Goal: Task Accomplishment & Management: Manage account settings

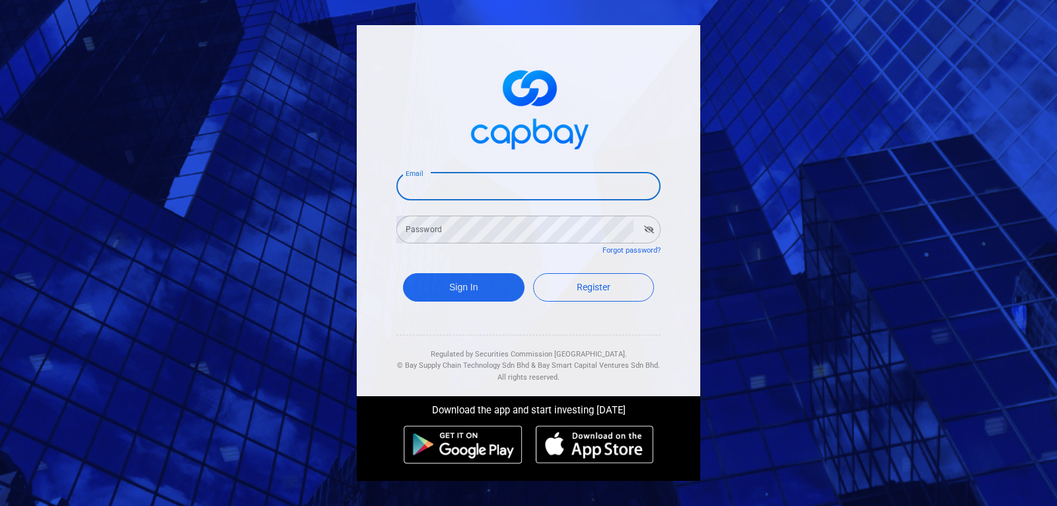
click at [470, 187] on input "Email" at bounding box center [529, 187] width 264 height 28
type input "[EMAIL_ADDRESS][DOMAIN_NAME]"
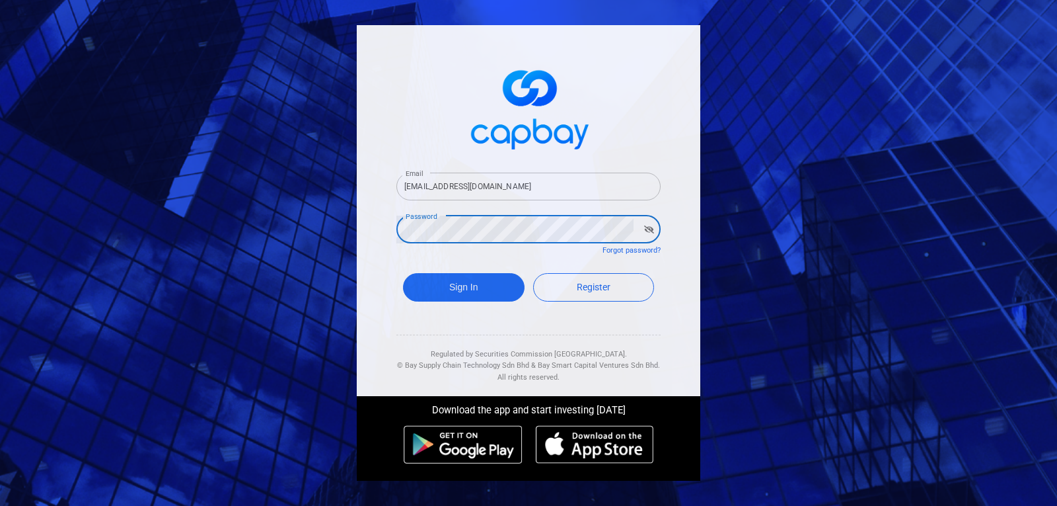
click at [403, 273] on button "Sign In" at bounding box center [464, 287] width 122 height 28
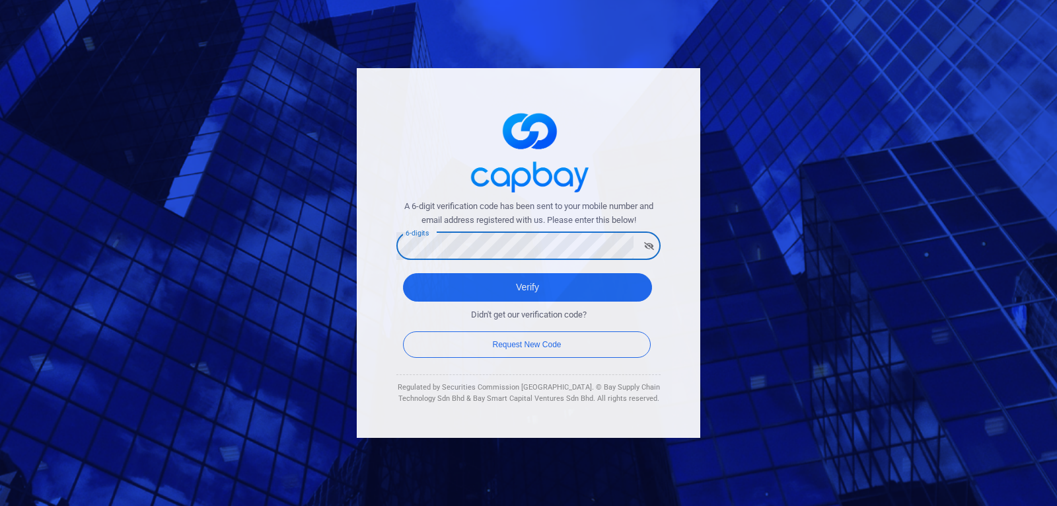
click at [403, 273] on button "Verify" at bounding box center [527, 287] width 249 height 28
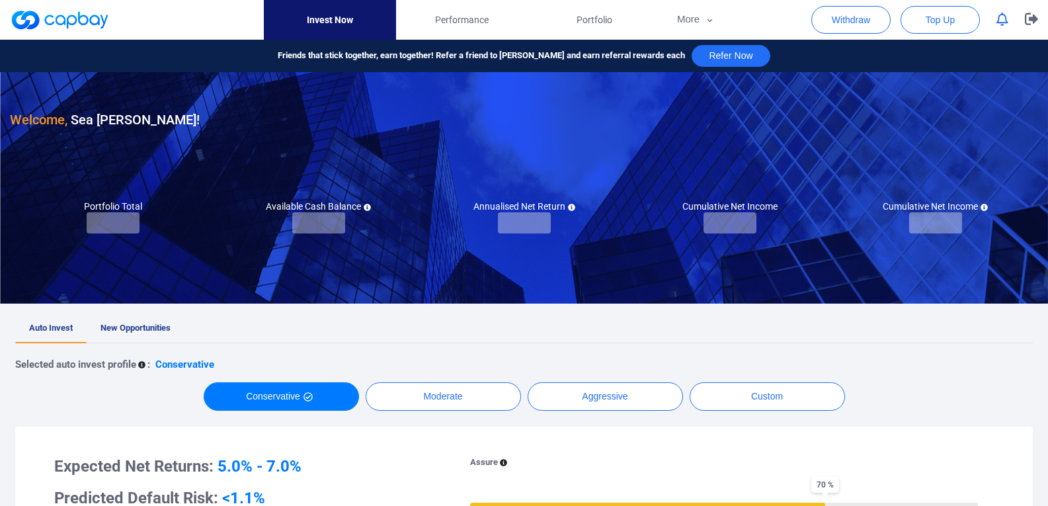
checkbox input "true"
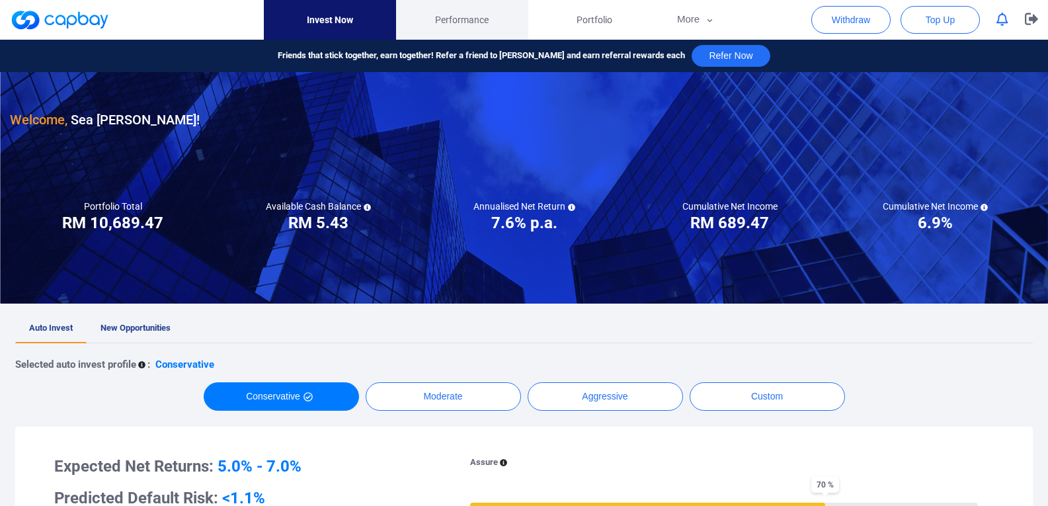
click at [459, 19] on span "Performance" at bounding box center [462, 20] width 54 height 15
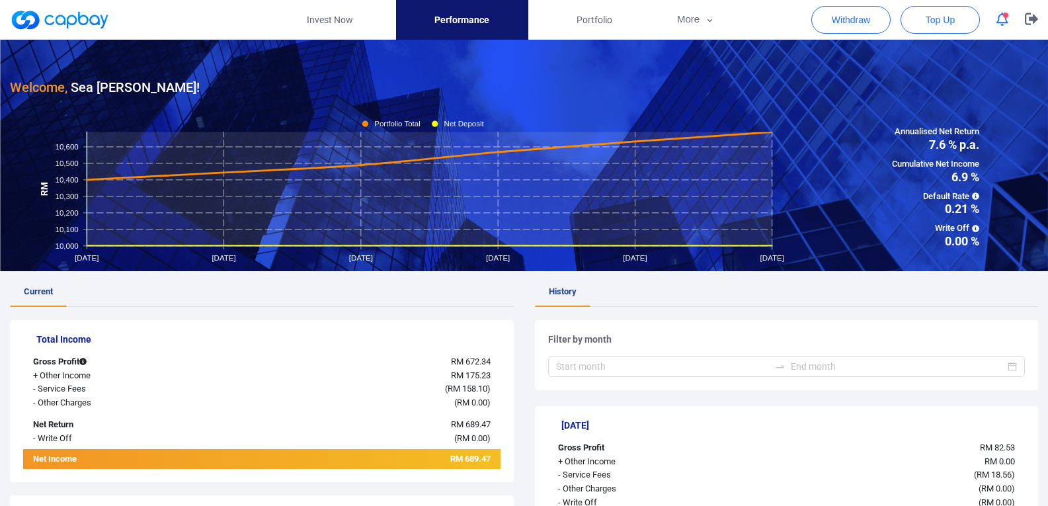
click at [997, 22] on icon "button" at bounding box center [1002, 20] width 12 height 14
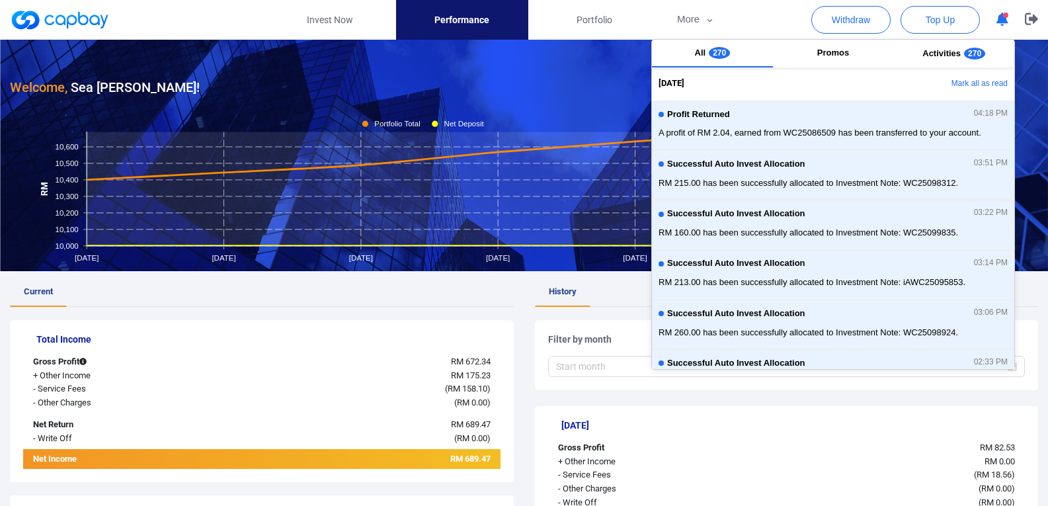
click at [997, 22] on icon "button" at bounding box center [1002, 20] width 12 height 14
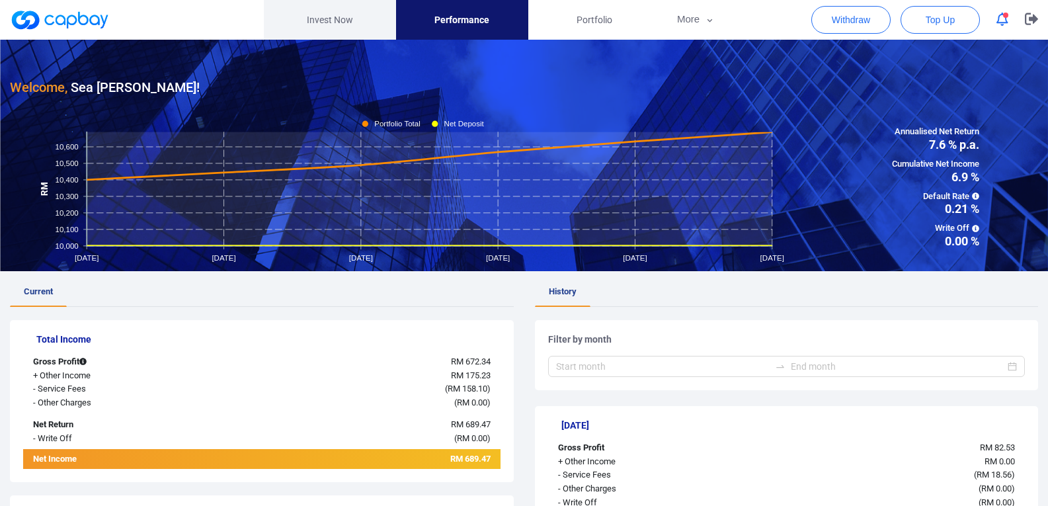
click at [347, 26] on link "Invest Now" at bounding box center [330, 20] width 132 height 40
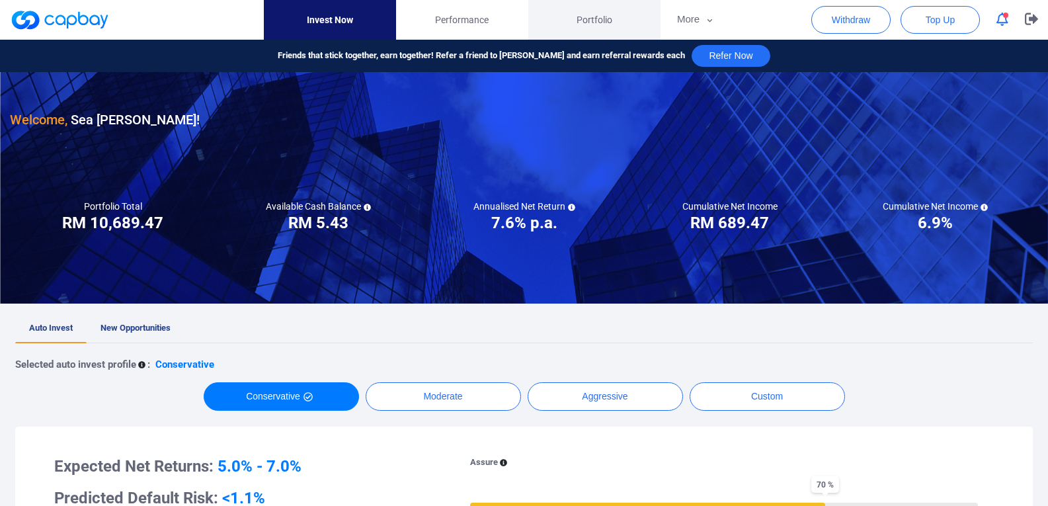
click at [601, 14] on span "Portfolio" at bounding box center [594, 20] width 36 height 15
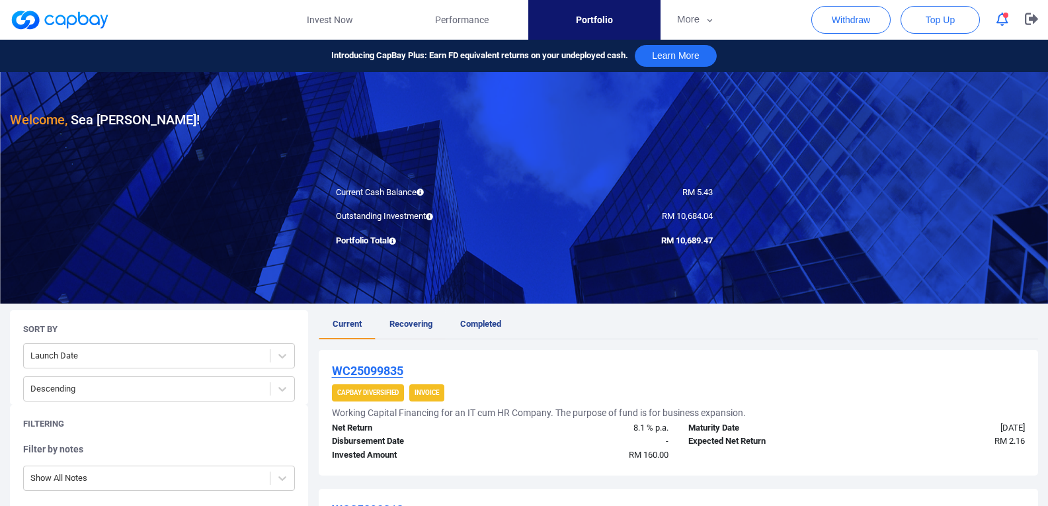
click at [432, 327] on span "Recovering" at bounding box center [410, 324] width 43 height 10
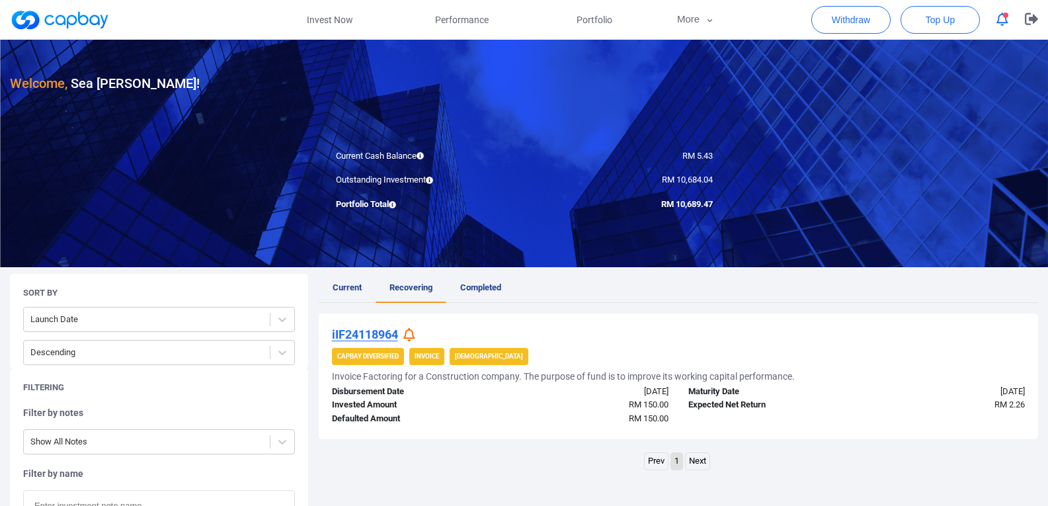
scroll to position [66, 0]
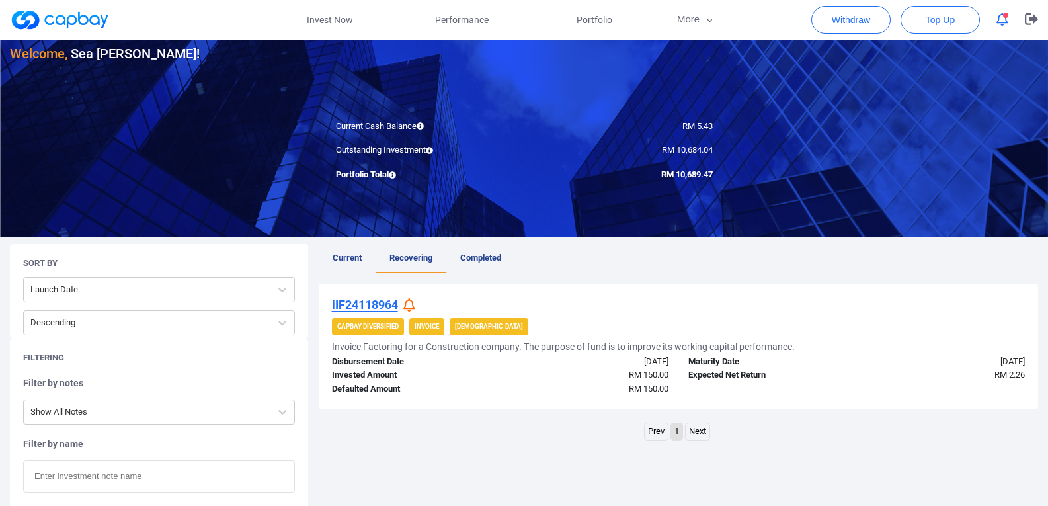
click at [410, 304] on icon at bounding box center [409, 305] width 12 height 14
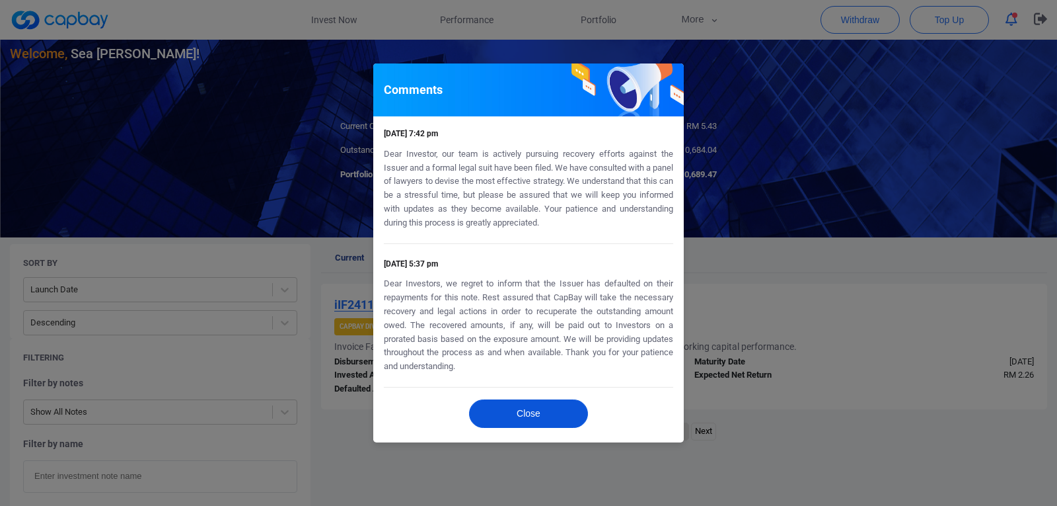
click at [529, 416] on button "Close" at bounding box center [528, 413] width 119 height 28
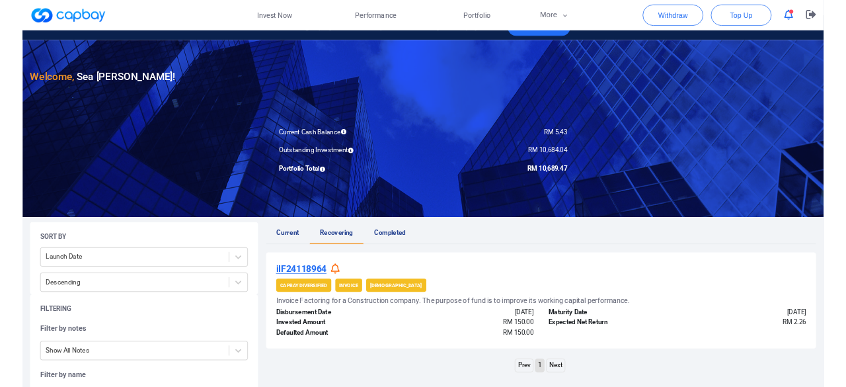
scroll to position [0, 0]
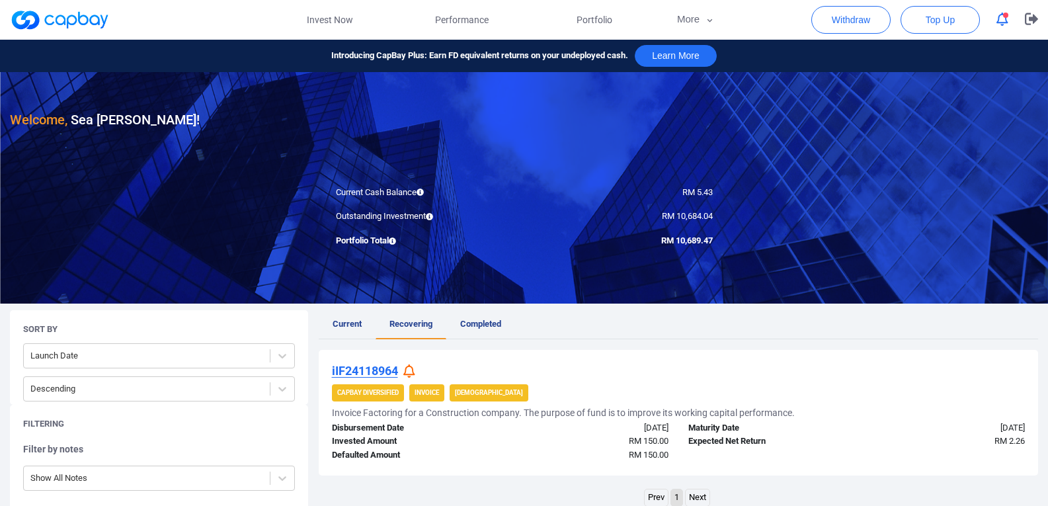
click at [997, 24] on icon "button" at bounding box center [1002, 20] width 12 height 14
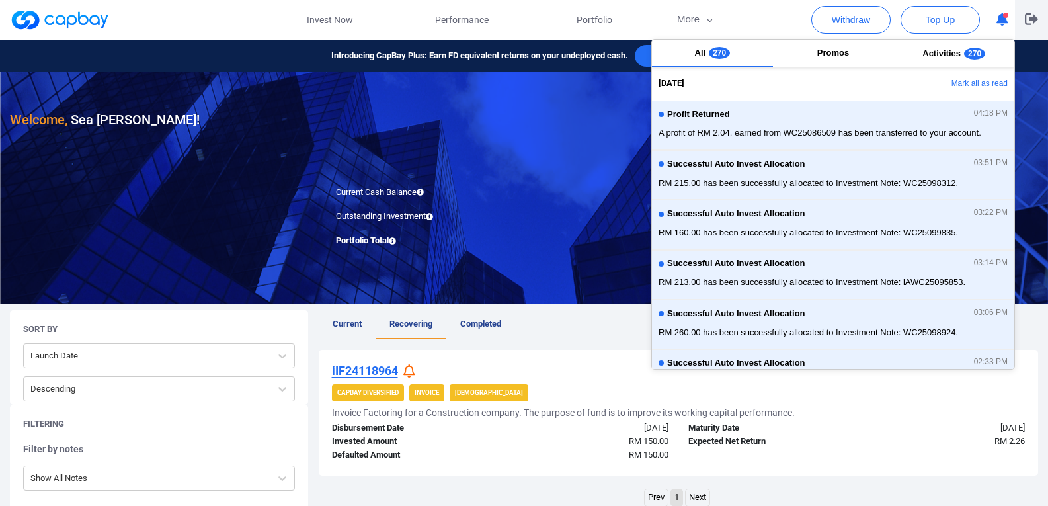
click at [1032, 19] on icon "button" at bounding box center [1030, 19] width 13 height 12
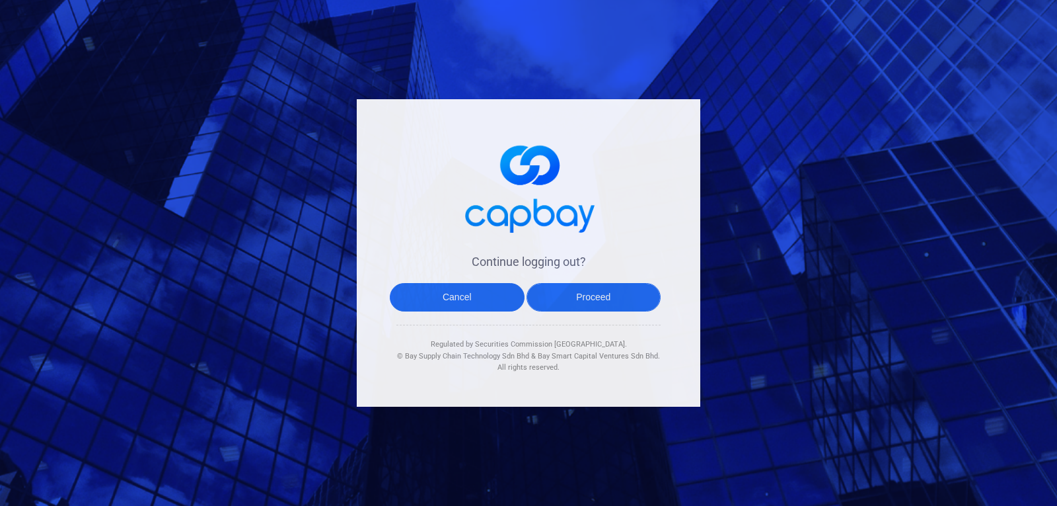
click at [584, 307] on button "Proceed" at bounding box center [594, 297] width 135 height 28
